Goal: Task Accomplishment & Management: Manage account settings

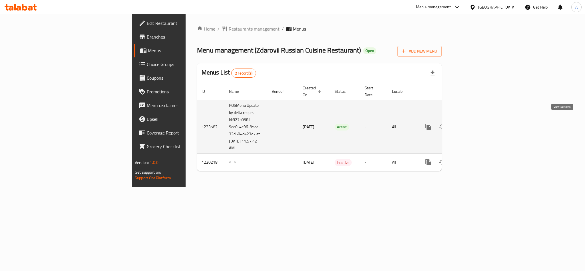
click at [472, 124] on icon "enhanced table" at bounding box center [469, 126] width 5 height 5
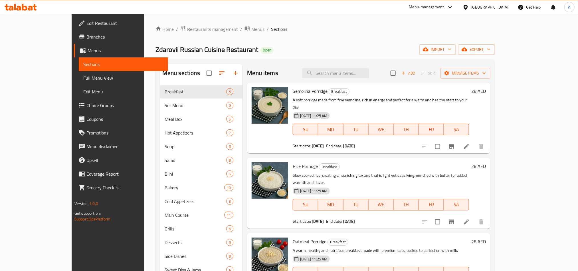
click at [23, 7] on icon at bounding box center [24, 7] width 5 height 7
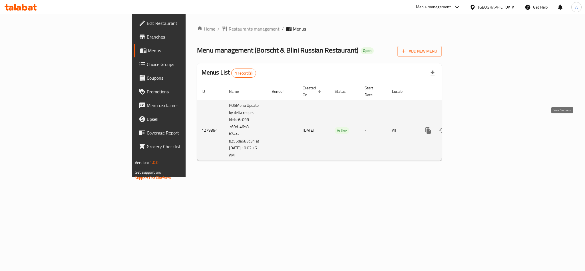
click at [473, 127] on icon "enhanced table" at bounding box center [469, 130] width 7 height 7
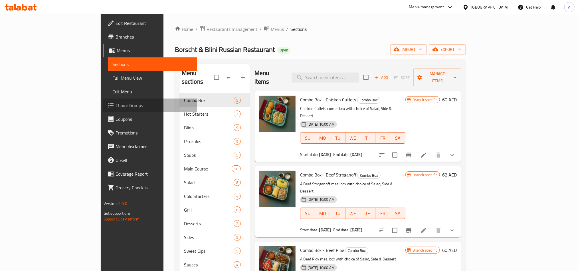
click at [116, 104] on span "Choice Groups" at bounding box center [154, 105] width 77 height 7
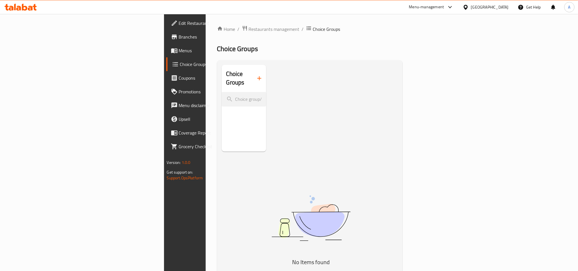
click at [179, 50] on span "Menus" at bounding box center [217, 50] width 77 height 7
